Goal: Information Seeking & Learning: Learn about a topic

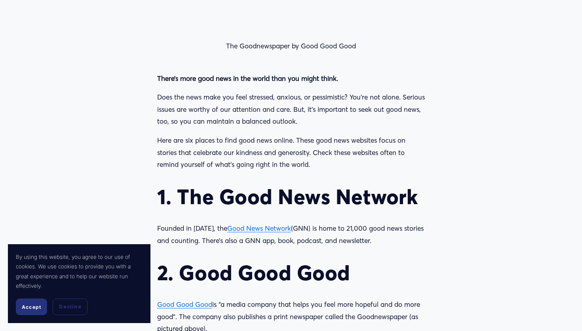
scroll to position [614, 0]
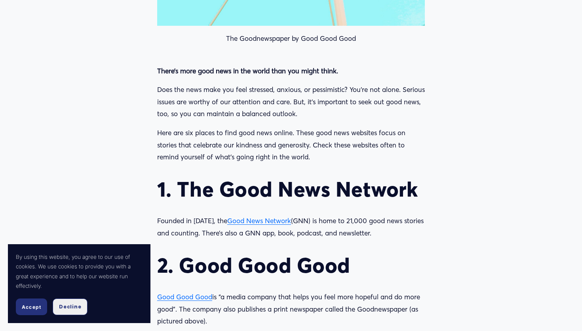
click at [67, 303] on span "Decline" at bounding box center [70, 306] width 22 height 7
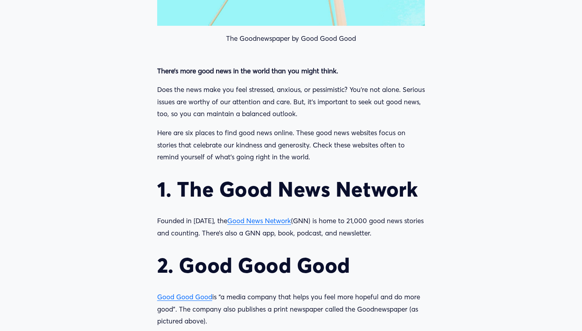
click at [258, 222] on span "Good News Network" at bounding box center [259, 220] width 64 height 8
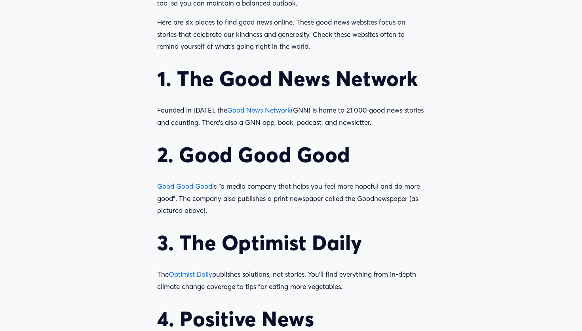
scroll to position [729, 0]
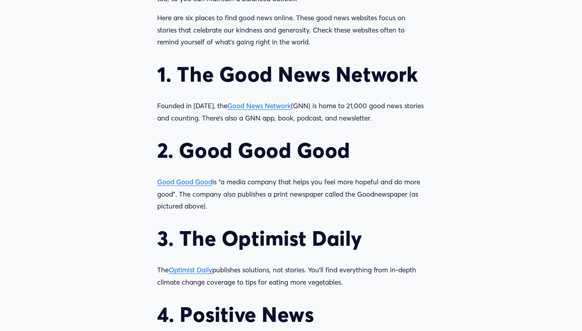
click at [200, 184] on span "Good Good Good" at bounding box center [184, 181] width 55 height 8
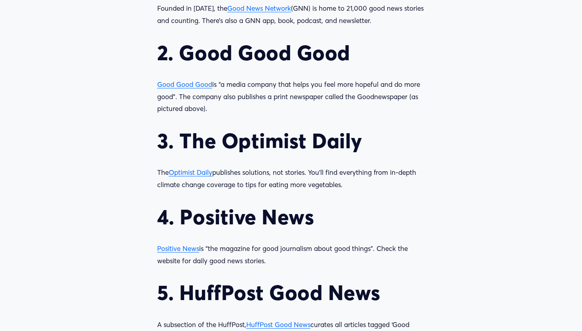
scroll to position [837, 0]
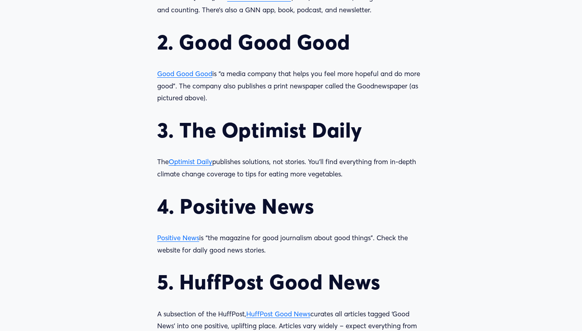
click at [194, 159] on span "Optimist Daily" at bounding box center [191, 161] width 44 height 8
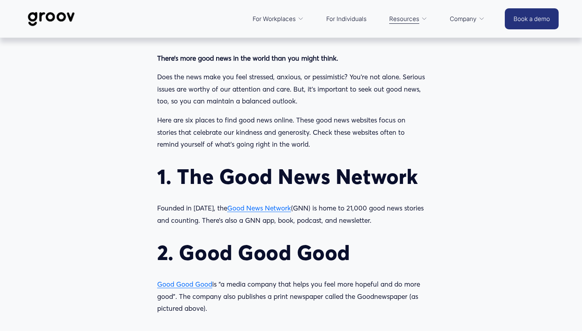
scroll to position [518, 0]
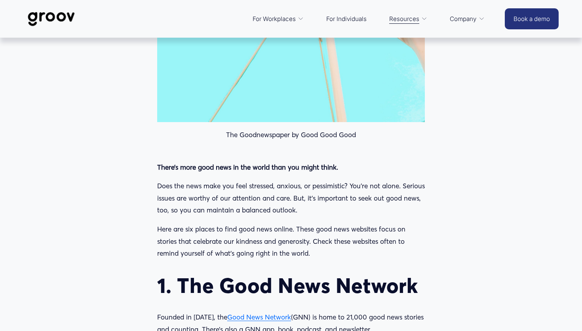
drag, startPoint x: 385, startPoint y: 202, endPoint x: 158, endPoint y: 272, distance: 237.8
copy div "1. The Good News Network Founded in 1997, the Good News Network (GNN) is home t…"
